Goal: Information Seeking & Learning: Find specific fact

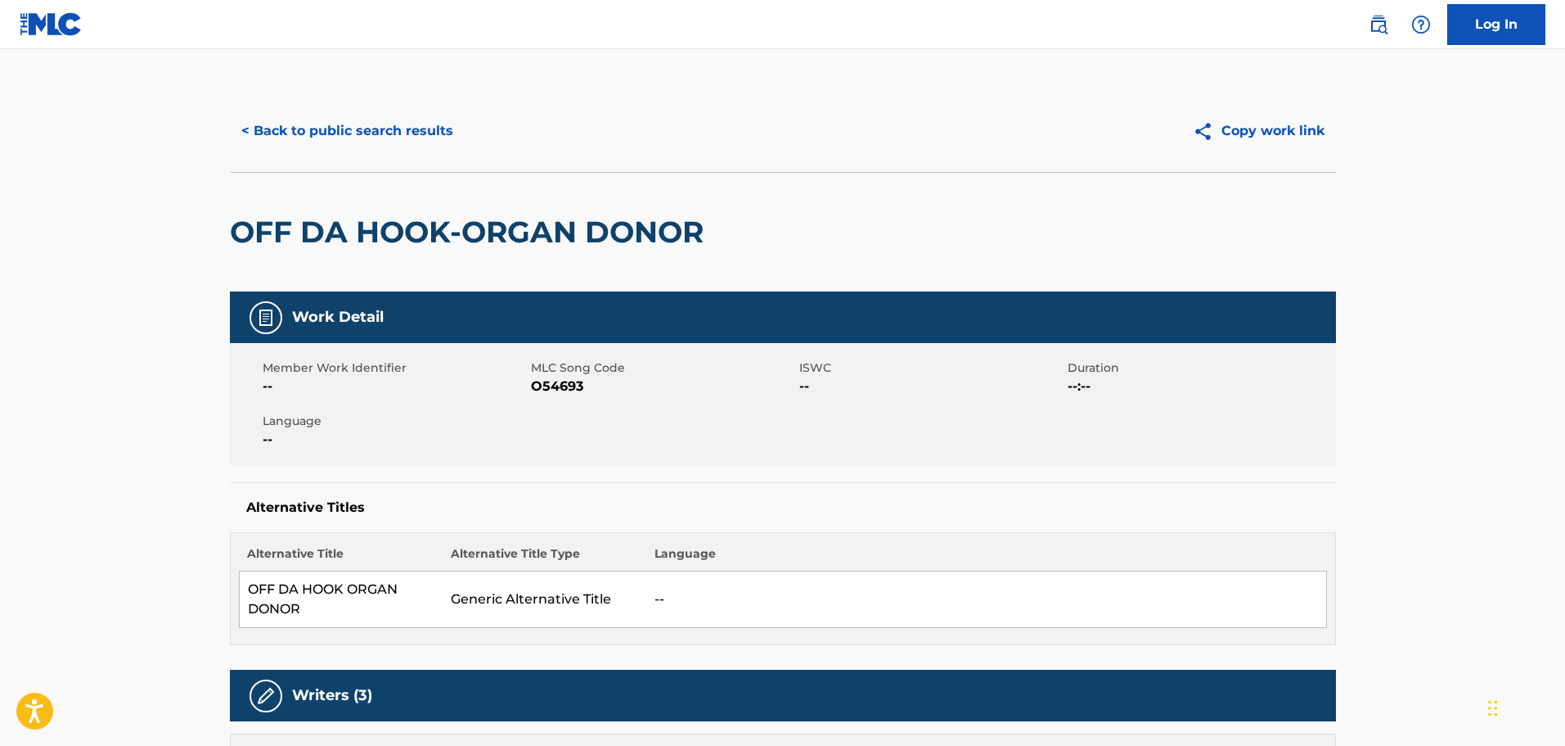
click at [430, 133] on button "< Back to public search results" at bounding box center [347, 130] width 235 height 41
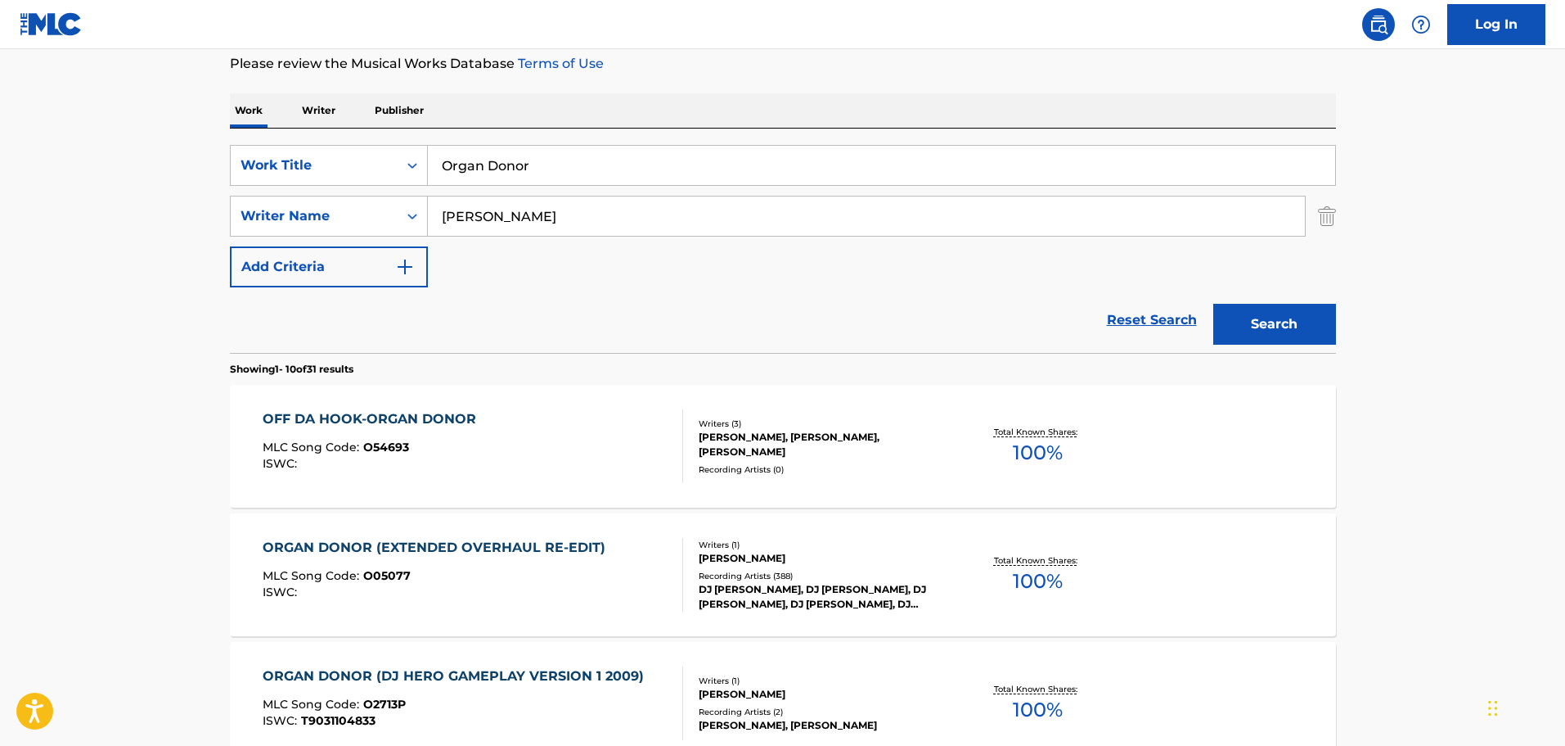
scroll to position [92, 0]
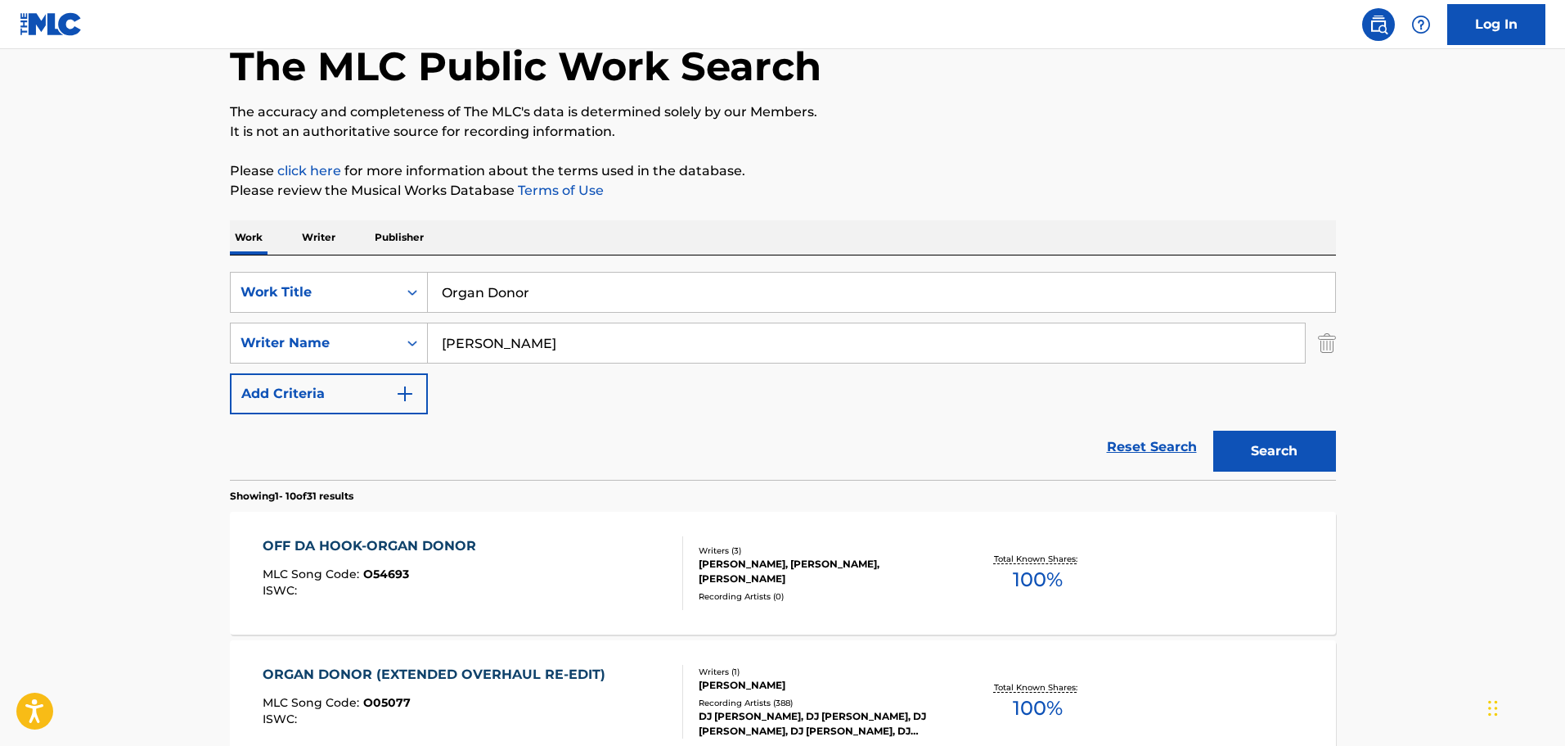
drag, startPoint x: 548, startPoint y: 300, endPoint x: 430, endPoint y: 300, distance: 117.8
click at [430, 300] on input "Organ Donor" at bounding box center [882, 292] width 908 height 39
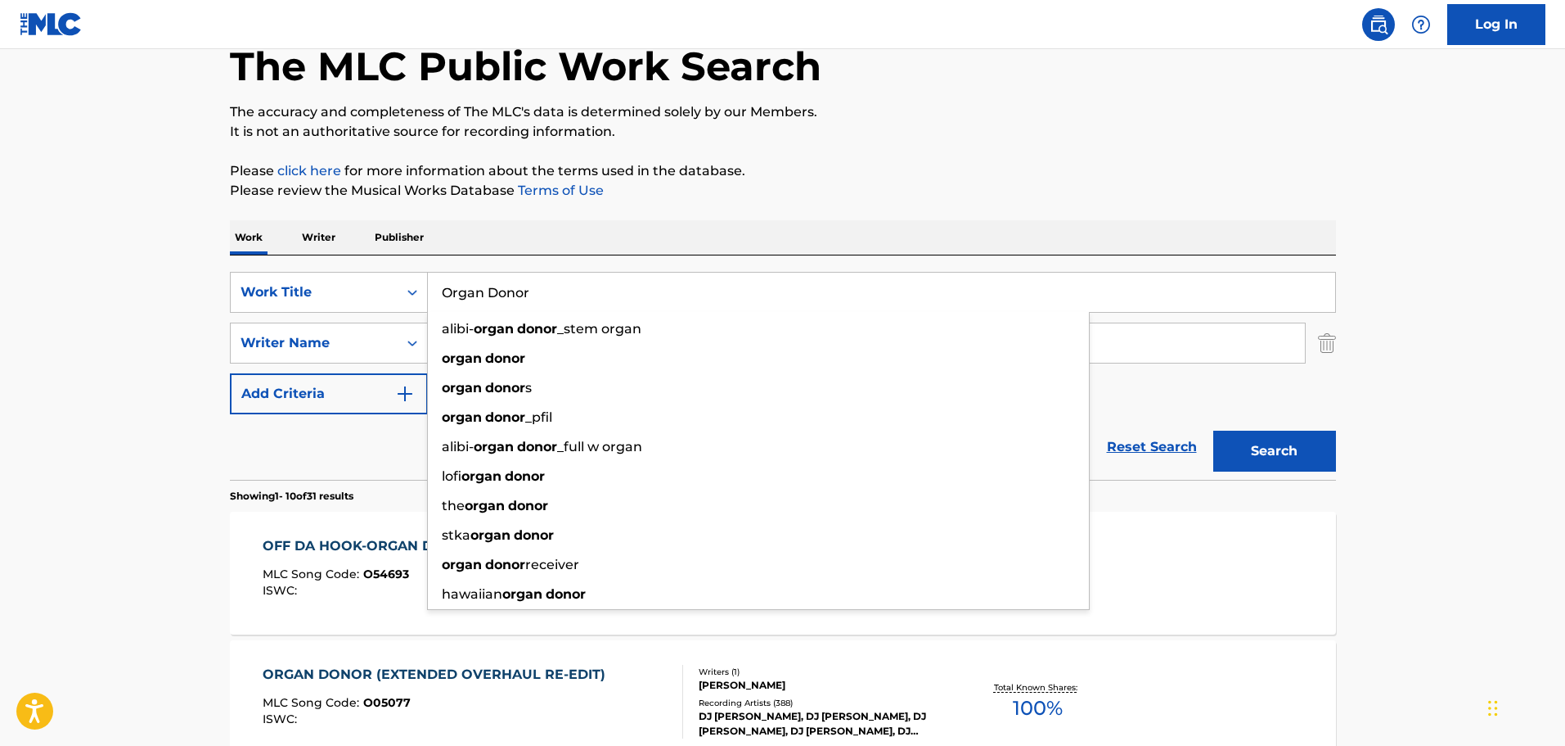
paste input "Un Autre Introduction"
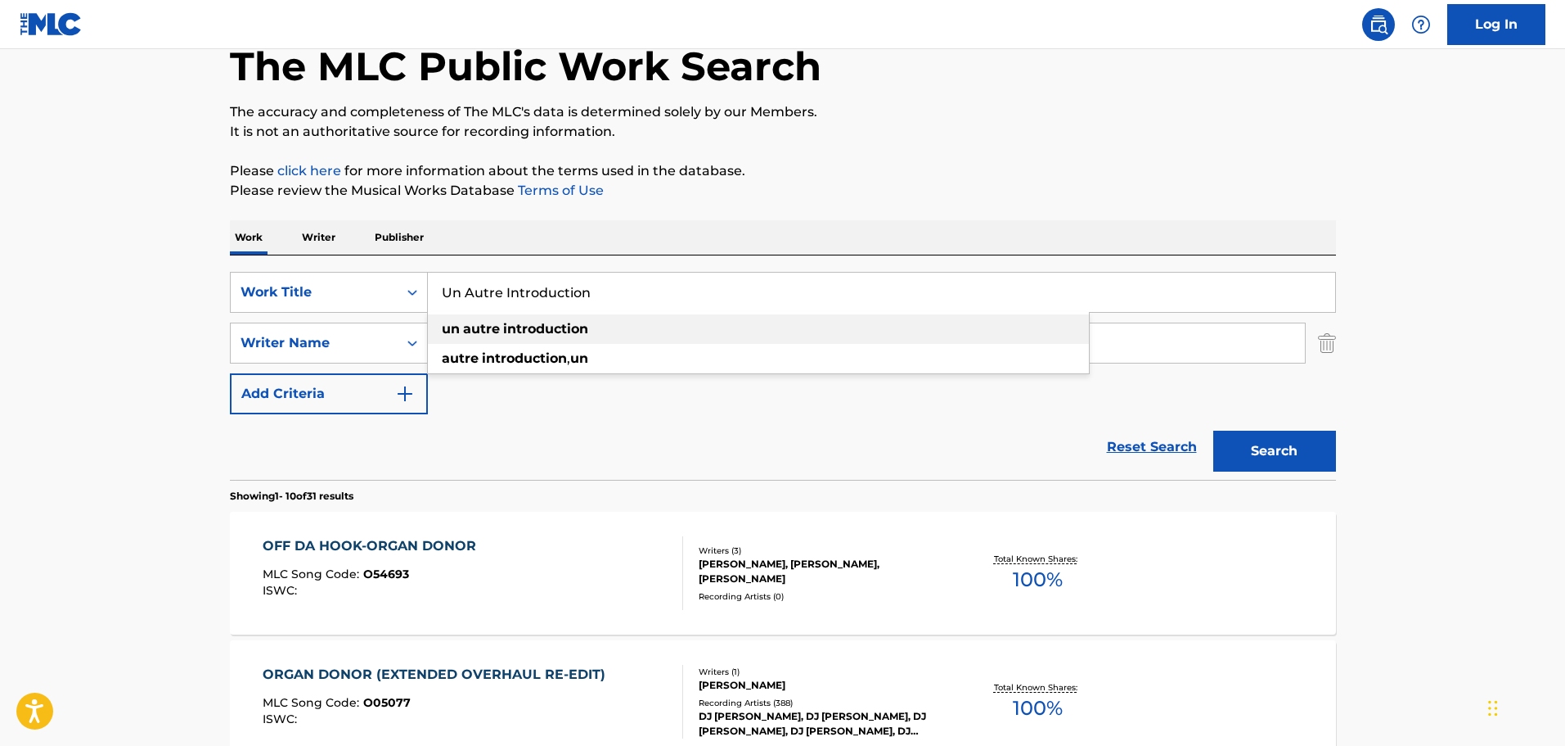
click at [605, 318] on div "un autre introduction" at bounding box center [758, 328] width 661 height 29
type input "un autre introduction"
click at [1301, 463] on button "Search" at bounding box center [1275, 450] width 123 height 41
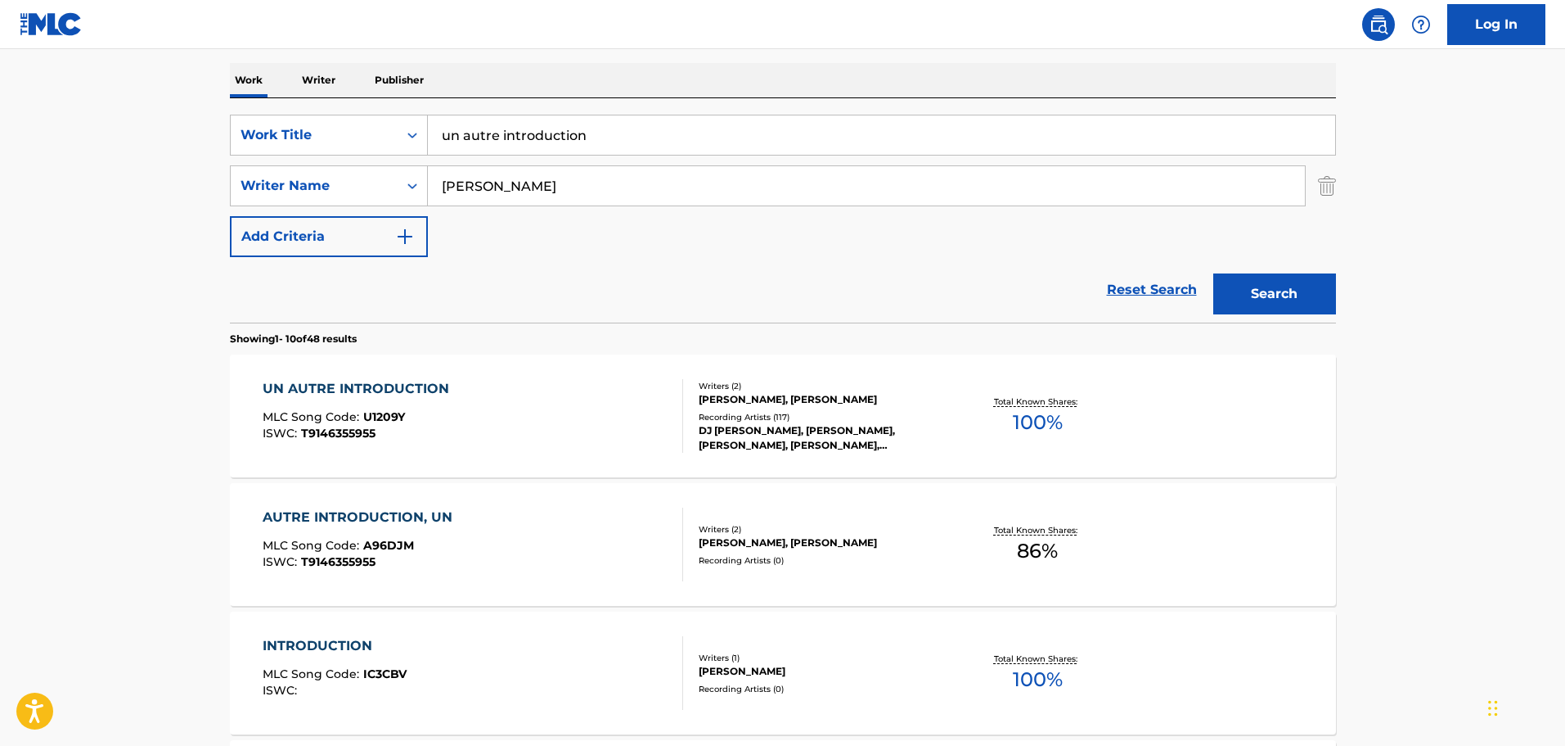
scroll to position [256, 0]
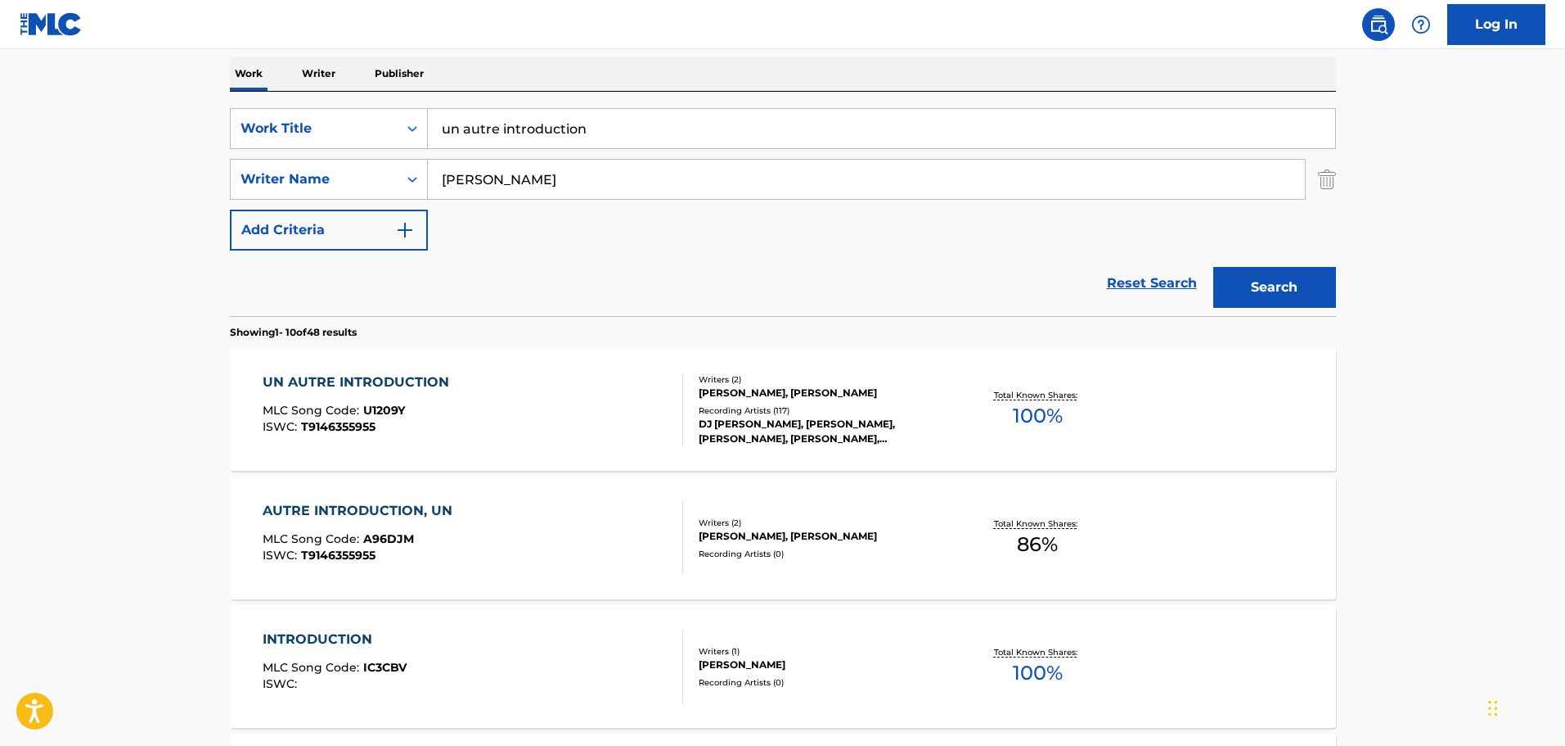
click at [862, 396] on div "[PERSON_NAME], [PERSON_NAME]" at bounding box center [822, 392] width 247 height 15
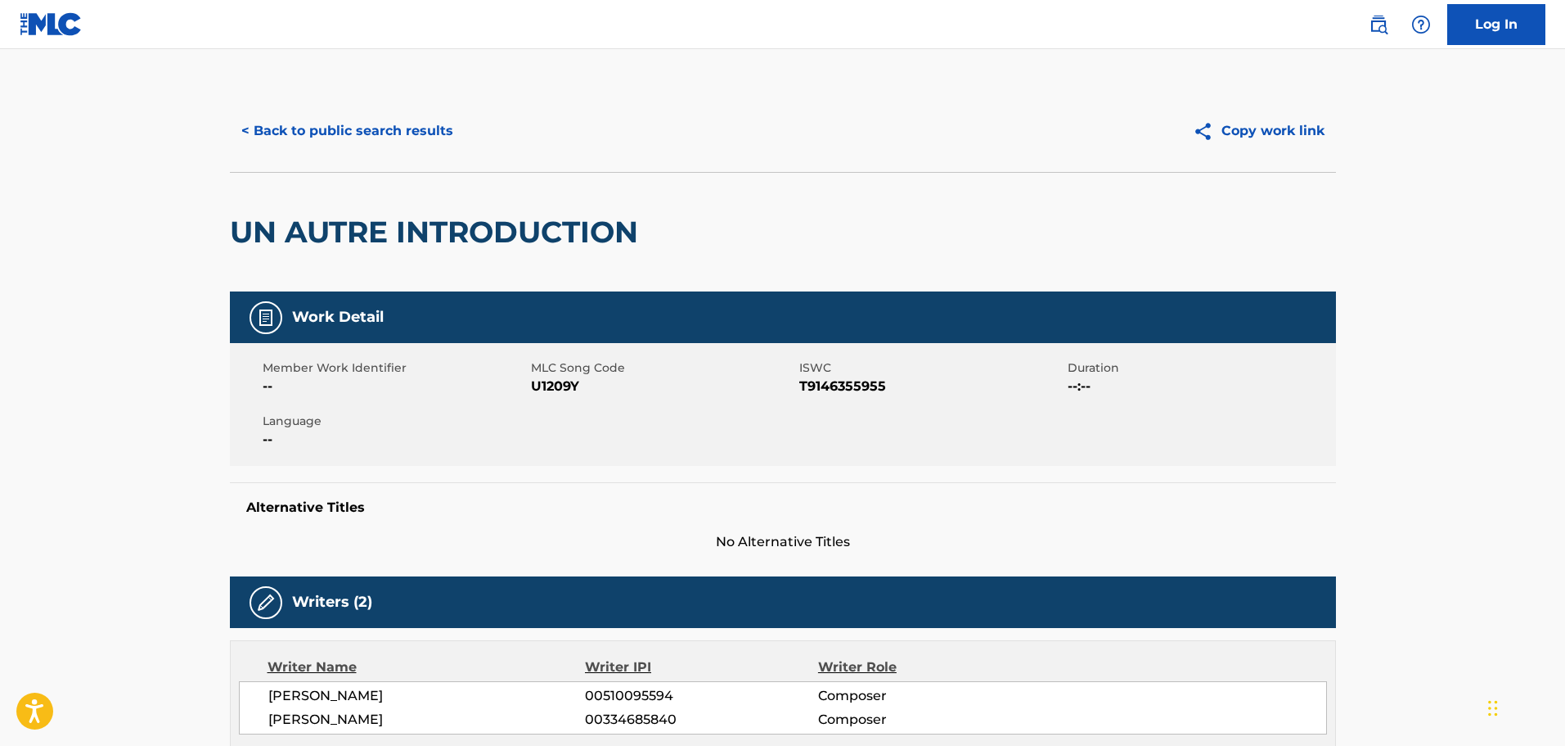
scroll to position [327, 0]
